Goal: Download file/media

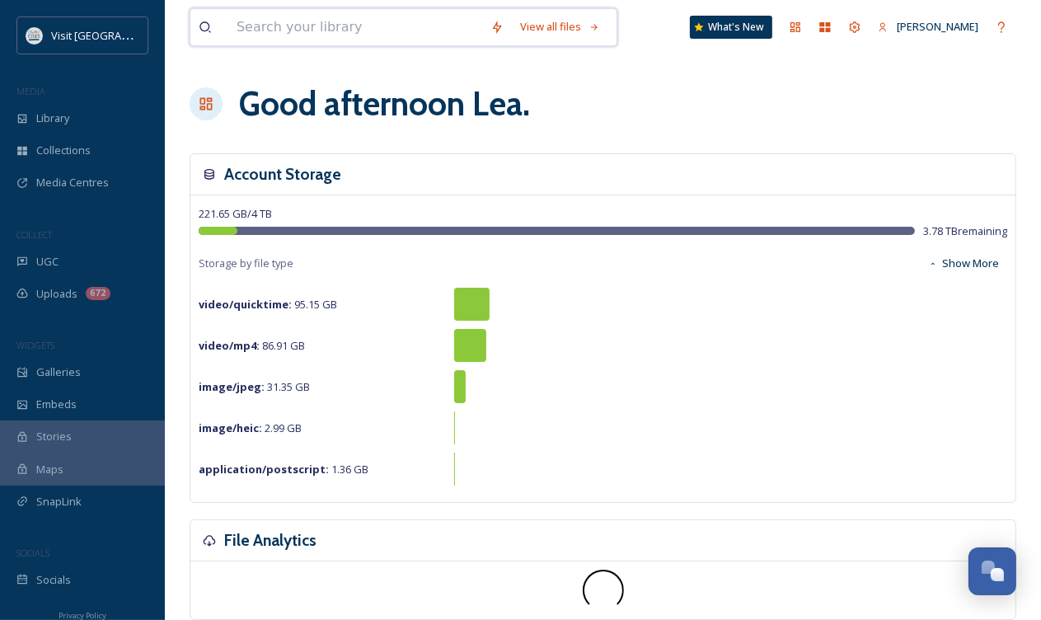
click at [234, 36] on input at bounding box center [355, 27] width 254 height 36
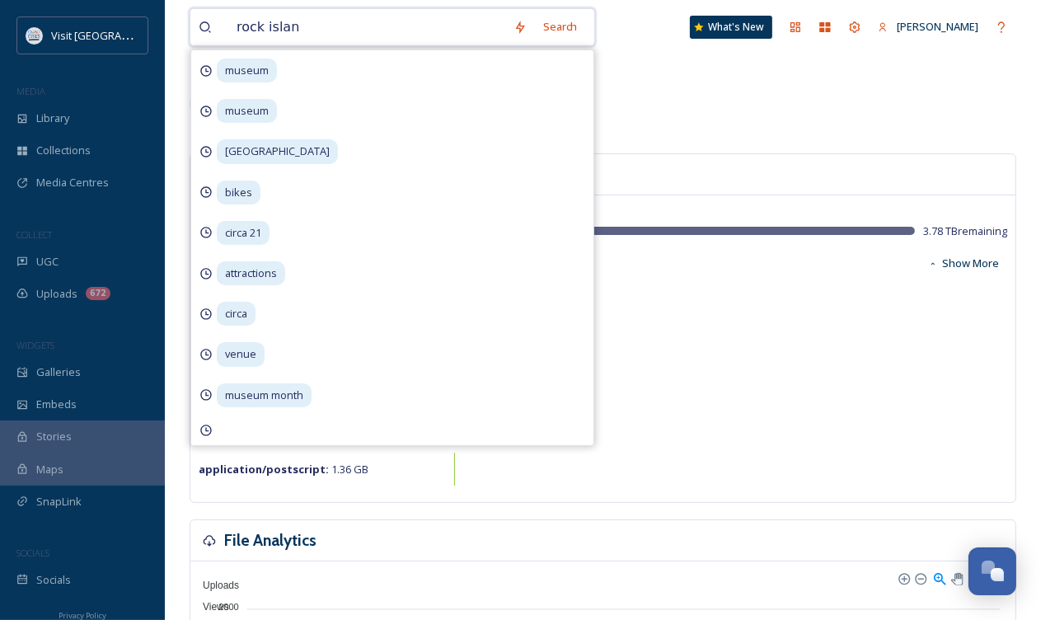
type input "[GEOGRAPHIC_DATA]"
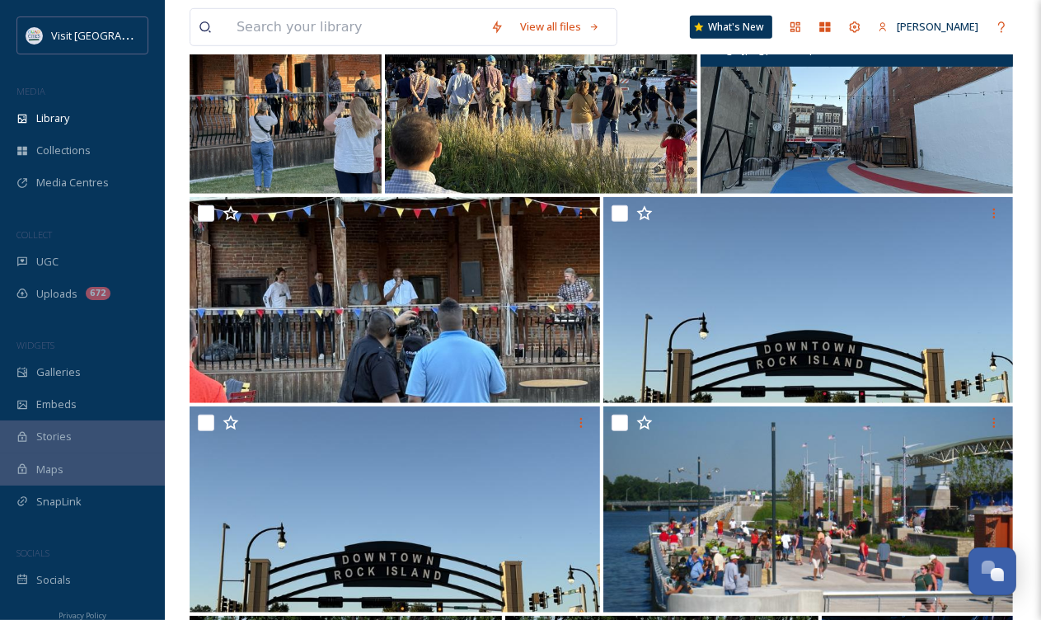
scroll to position [1015, 0]
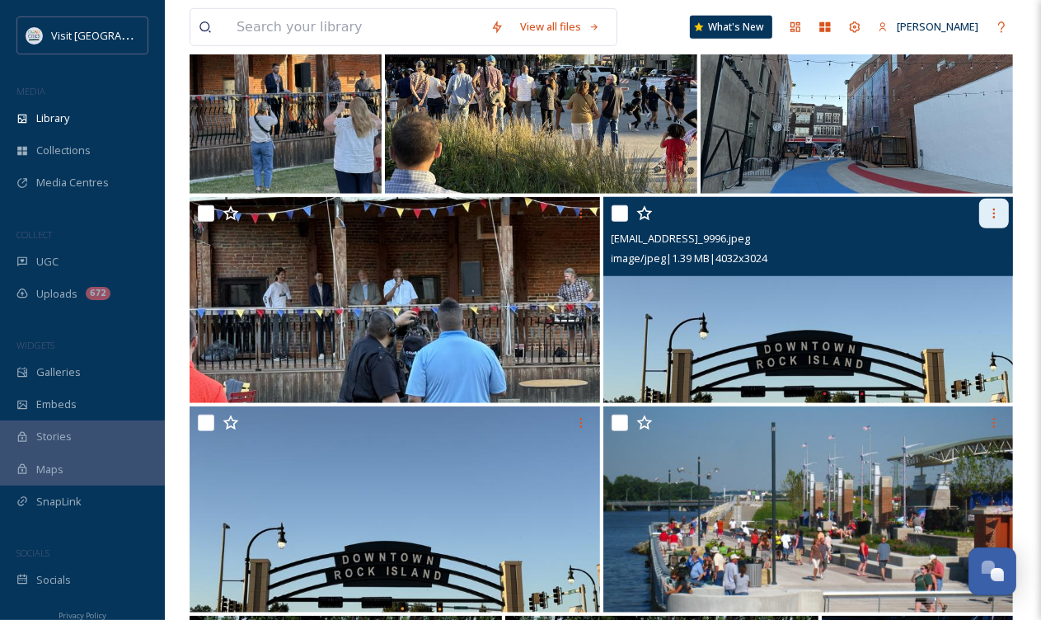
click at [1000, 220] on icon at bounding box center [993, 213] width 13 height 13
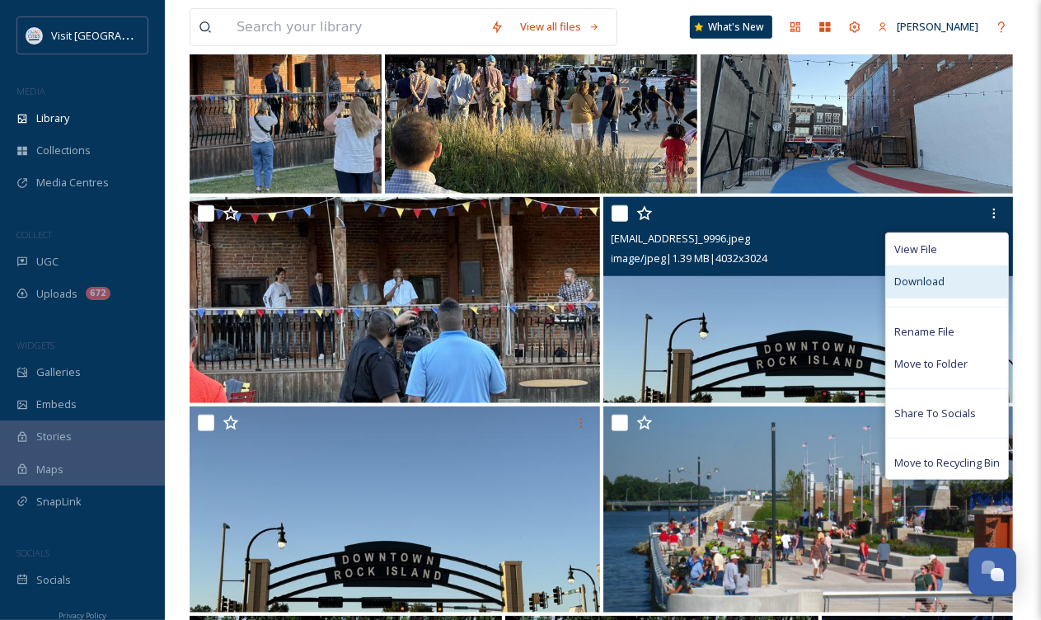
click at [934, 289] on span "Download" at bounding box center [919, 282] width 50 height 16
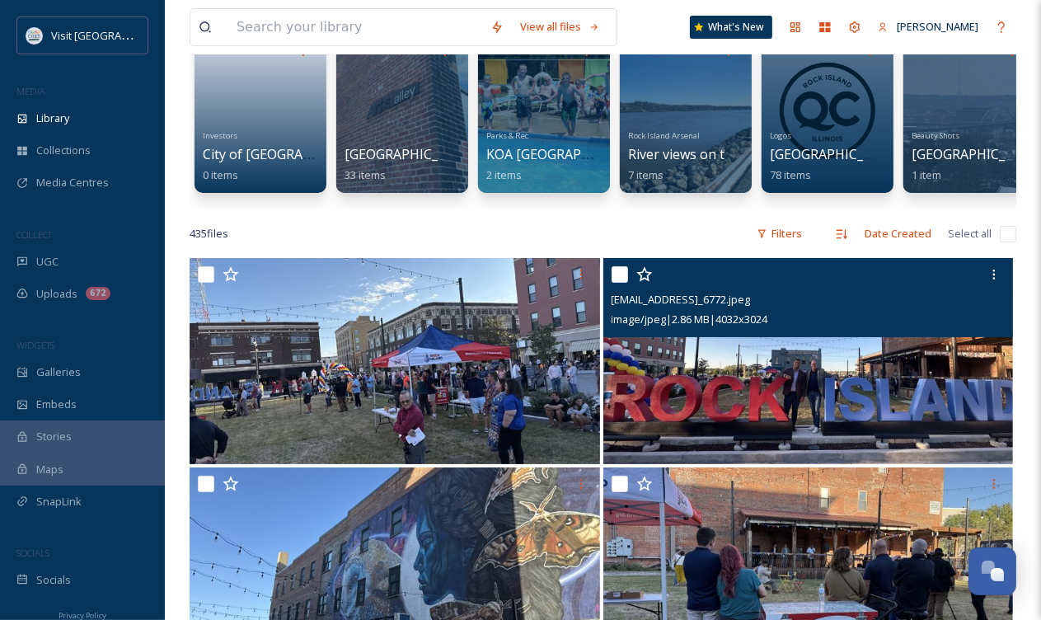
scroll to position [115, 0]
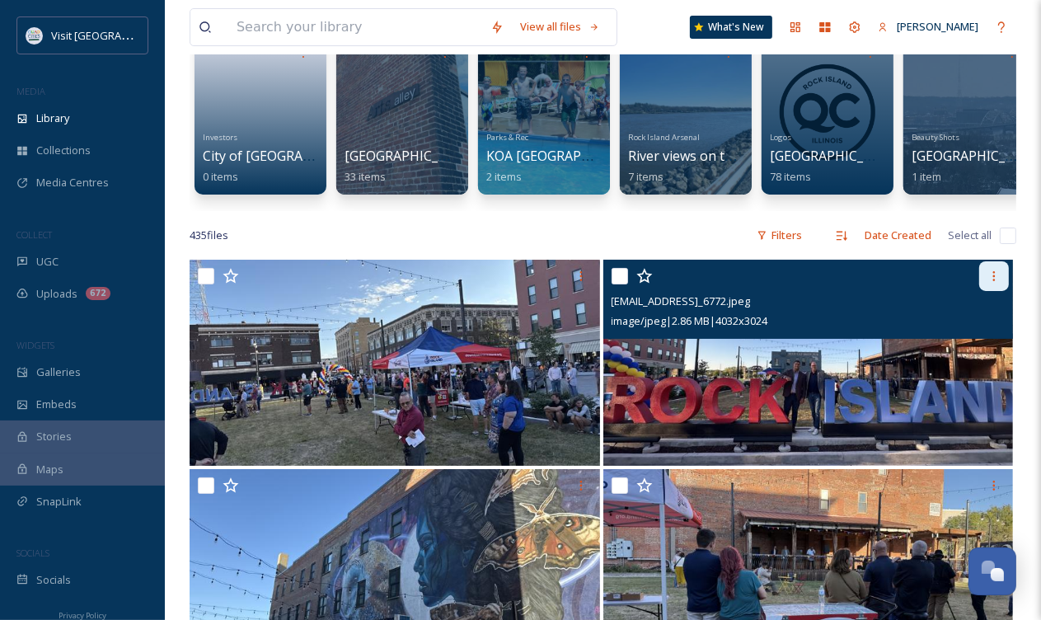
click at [991, 283] on icon at bounding box center [993, 276] width 13 height 13
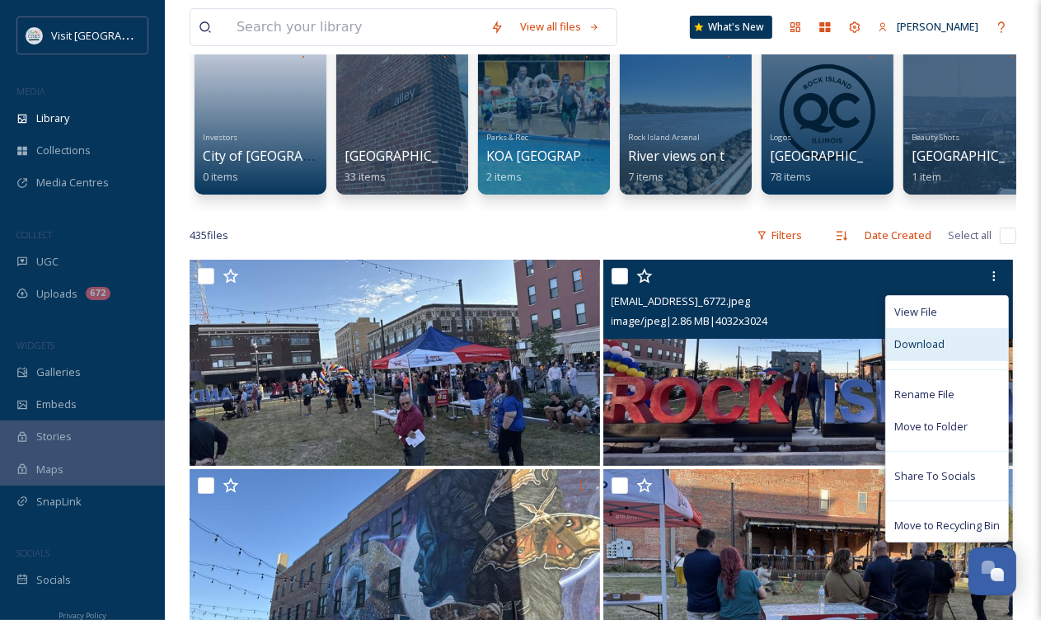
click at [930, 349] on span "Download" at bounding box center [919, 344] width 50 height 16
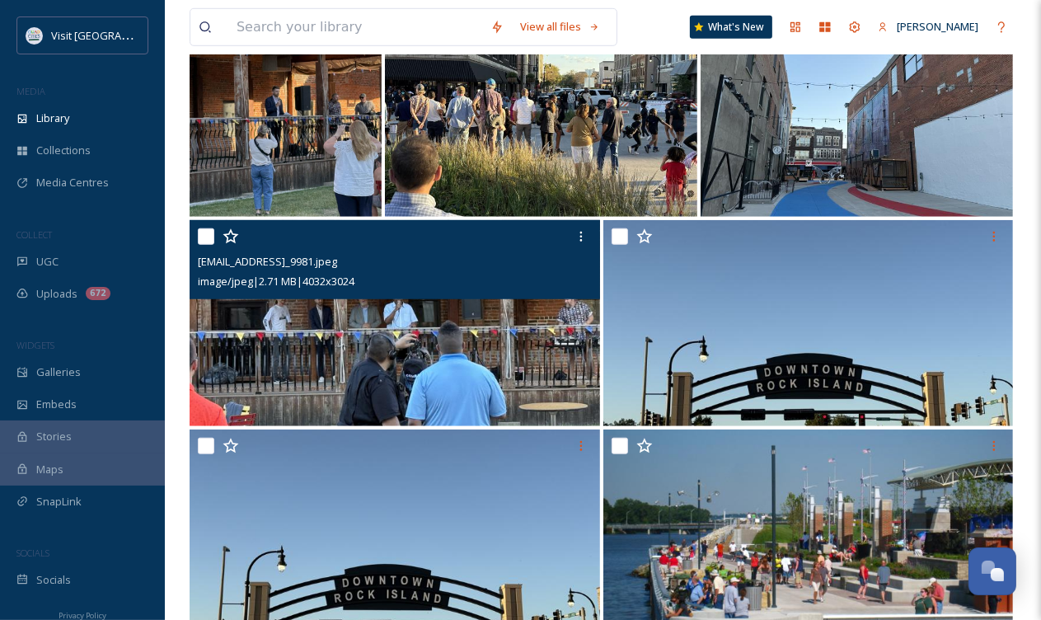
scroll to position [992, 0]
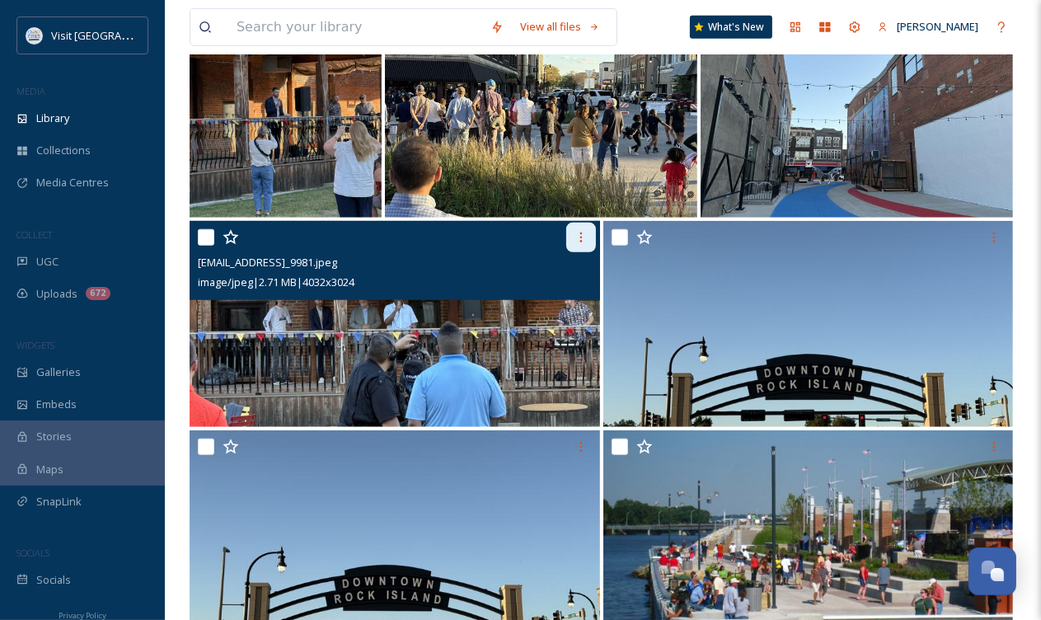
click at [571, 251] on div at bounding box center [581, 238] width 30 height 30
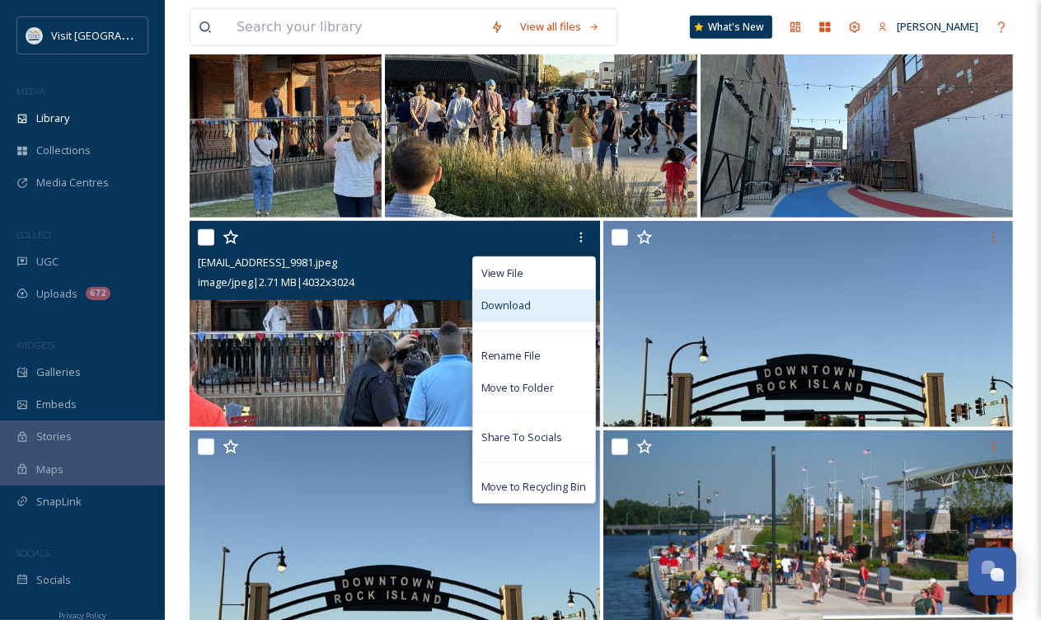
click at [537, 321] on div "Download" at bounding box center [534, 305] width 122 height 32
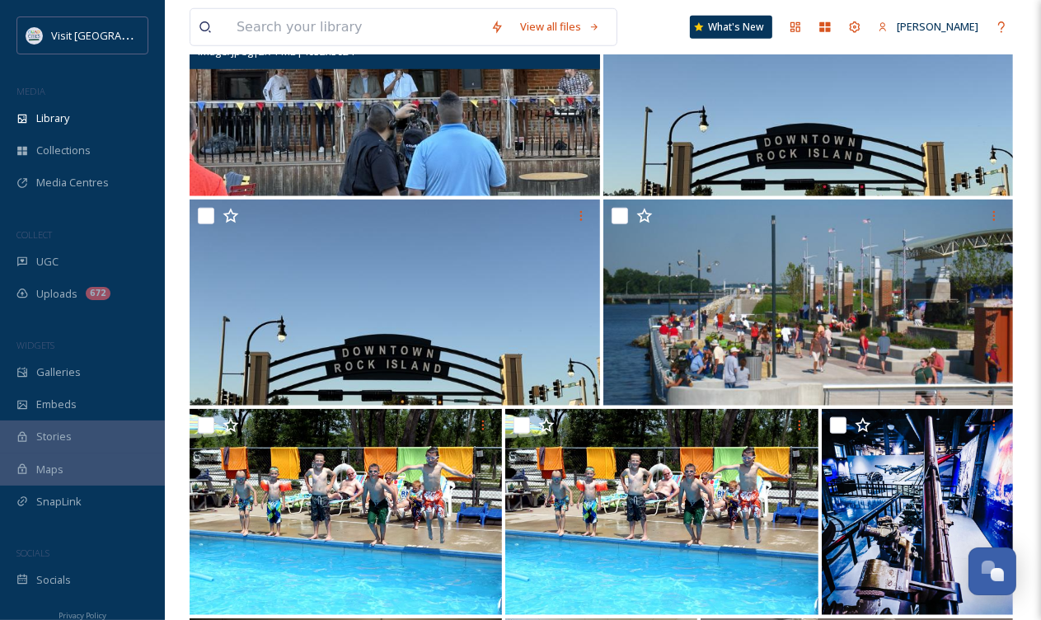
scroll to position [1223, 0]
